Goal: Information Seeking & Learning: Learn about a topic

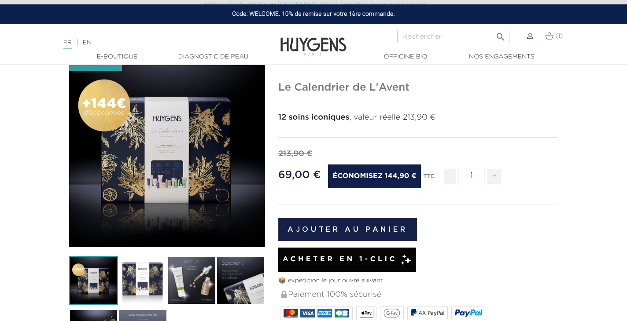
scroll to position [84, 0]
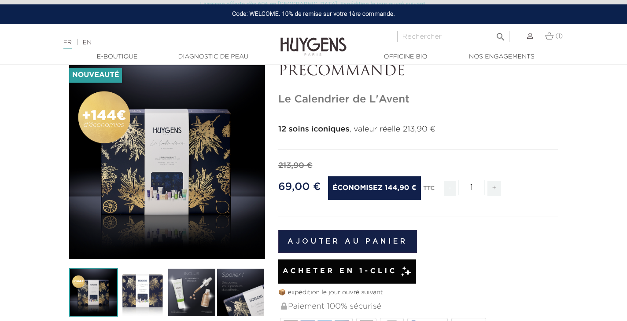
click at [140, 288] on img at bounding box center [142, 292] width 49 height 49
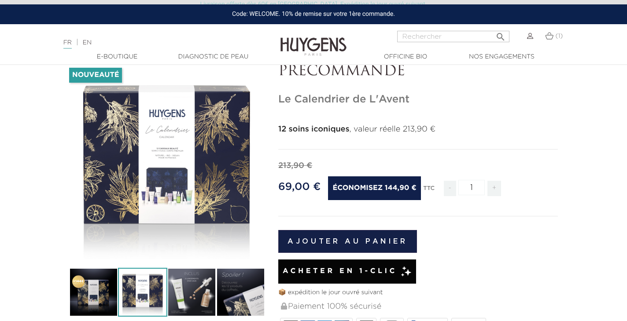
click at [86, 284] on img at bounding box center [93, 292] width 49 height 49
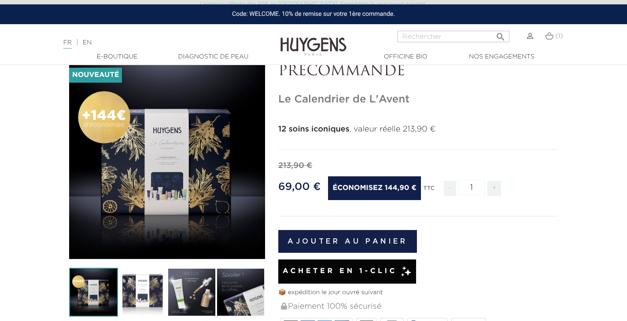
click at [133, 288] on img at bounding box center [142, 292] width 49 height 49
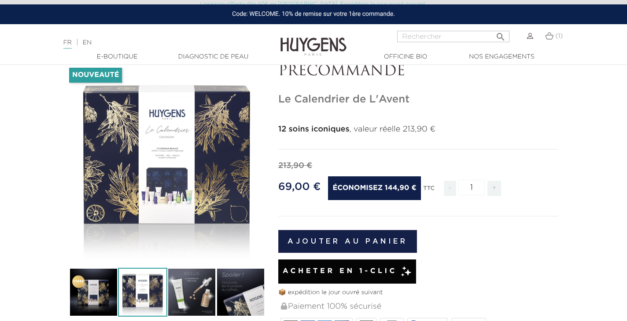
click at [115, 280] on img at bounding box center [93, 292] width 49 height 49
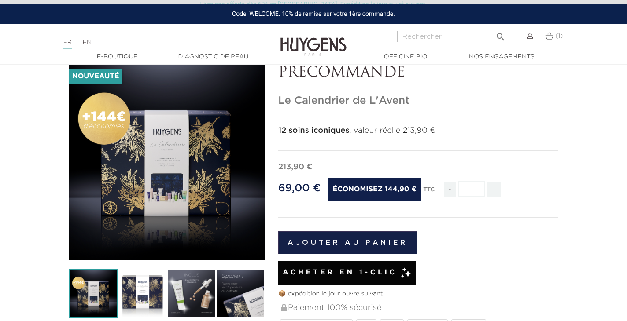
scroll to position [83, 0]
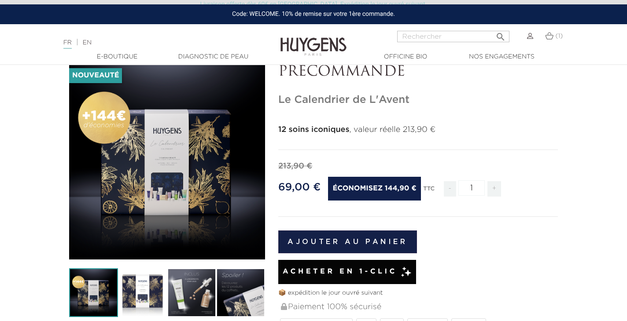
click at [134, 291] on img at bounding box center [142, 293] width 49 height 49
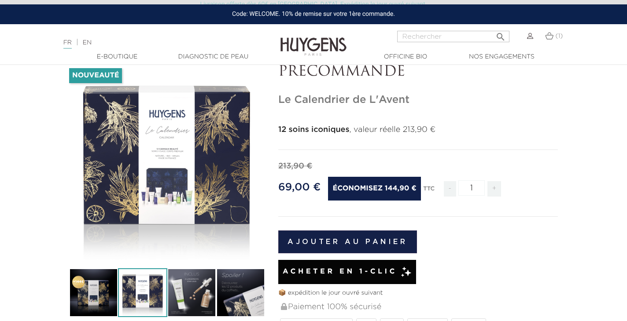
click at [199, 289] on img at bounding box center [191, 293] width 49 height 49
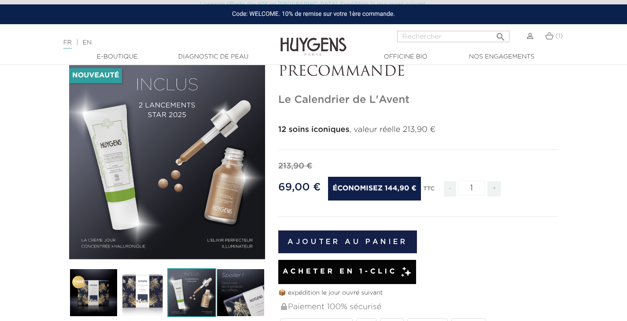
click at [241, 289] on img at bounding box center [240, 293] width 49 height 49
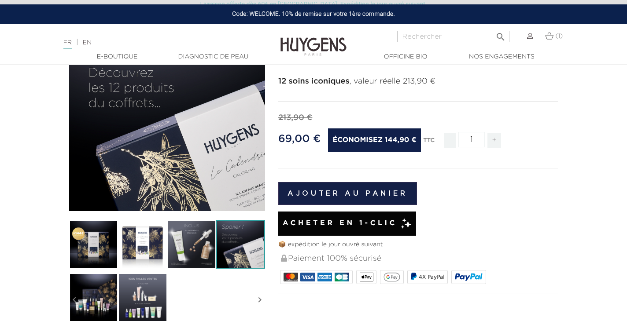
scroll to position [132, 0]
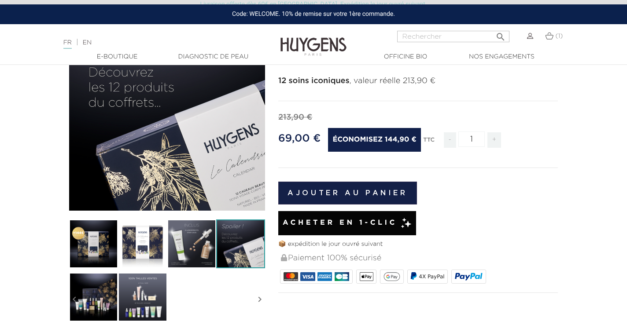
click at [103, 295] on img at bounding box center [93, 297] width 49 height 49
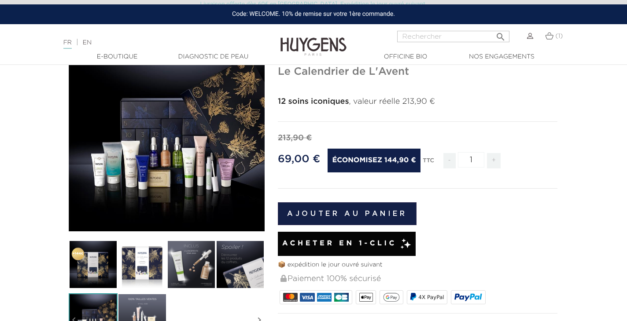
scroll to position [112, 0]
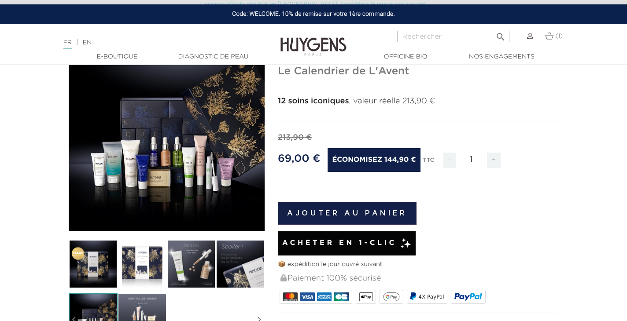
click at [155, 300] on img at bounding box center [142, 317] width 49 height 49
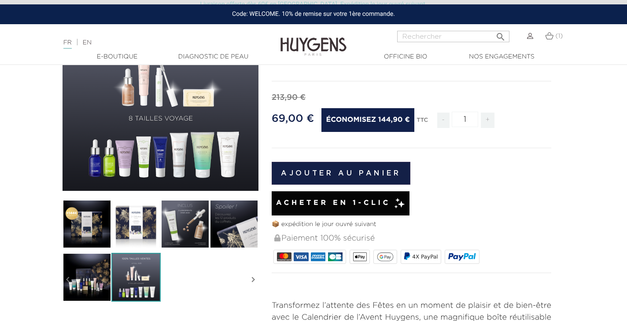
scroll to position [138, 7]
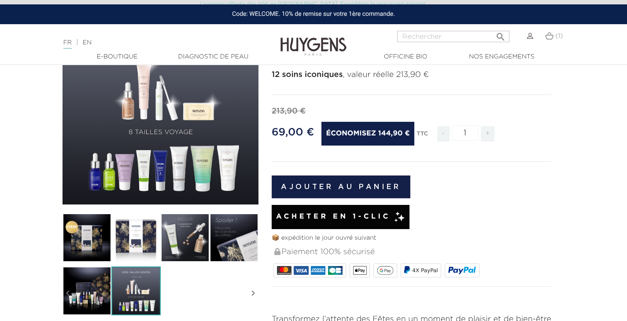
click at [191, 243] on img at bounding box center [185, 238] width 49 height 49
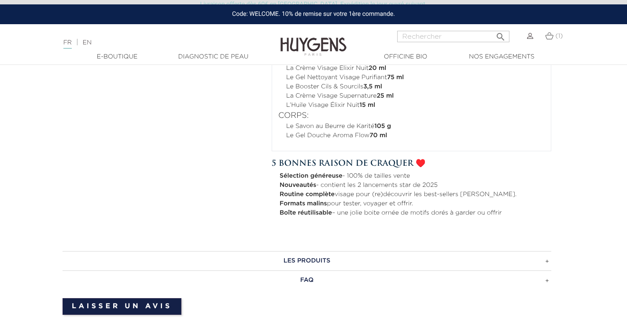
scroll to position [556, 7]
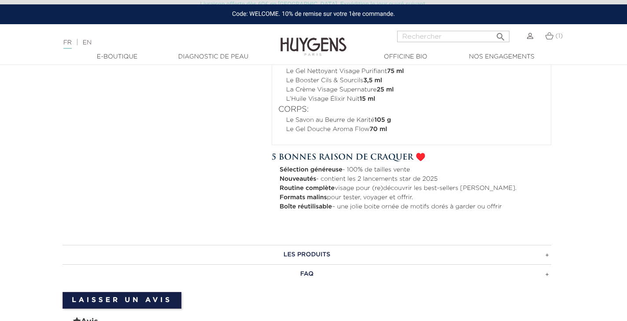
click at [312, 276] on h3 "FAQ" at bounding box center [307, 274] width 489 height 19
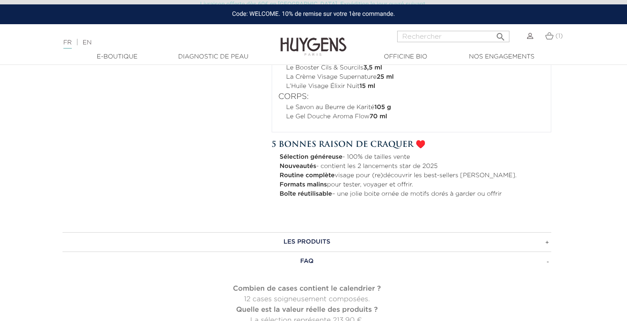
scroll to position [566, 7]
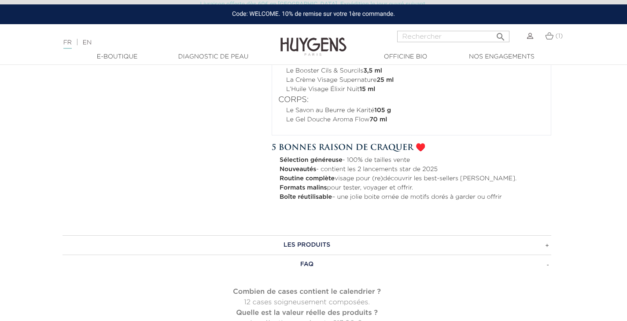
drag, startPoint x: 565, startPoint y: 164, endPoint x: 576, endPoint y: 138, distance: 28.2
